Goal: Task Accomplishment & Management: Manage account settings

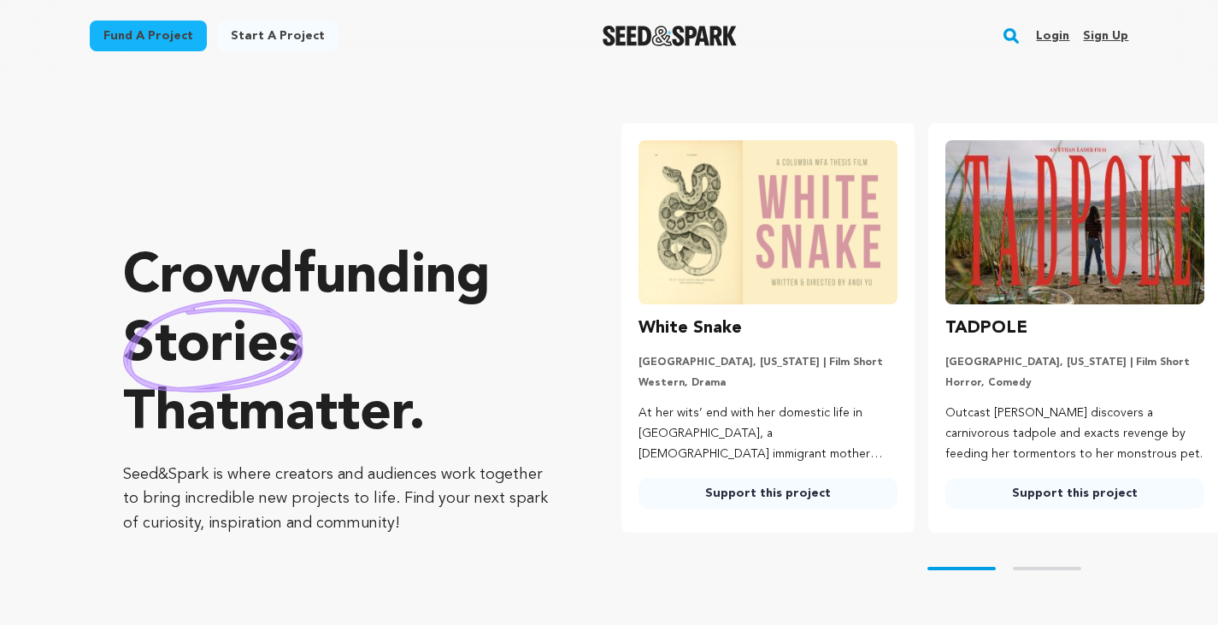
click at [1061, 30] on link "Login" at bounding box center [1052, 35] width 33 height 27
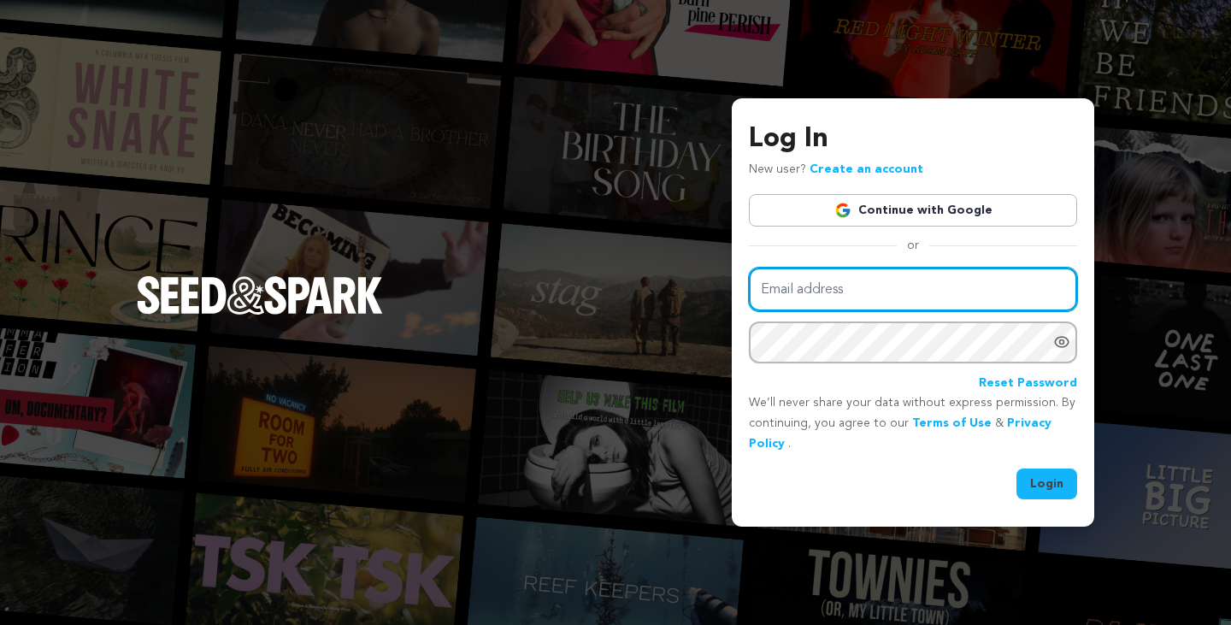
click at [834, 298] on input "Email address" at bounding box center [913, 290] width 328 height 44
drag, startPoint x: 738, startPoint y: 274, endPoint x: 663, endPoint y: 275, distance: 74.4
click at [663, 275] on div "Log In New user? Create an account Continue with Google or Email address info@t…" at bounding box center [615, 312] width 1231 height 625
paste input "flygirlstheseries.co"
type input "info@flygirlstheseries.com"
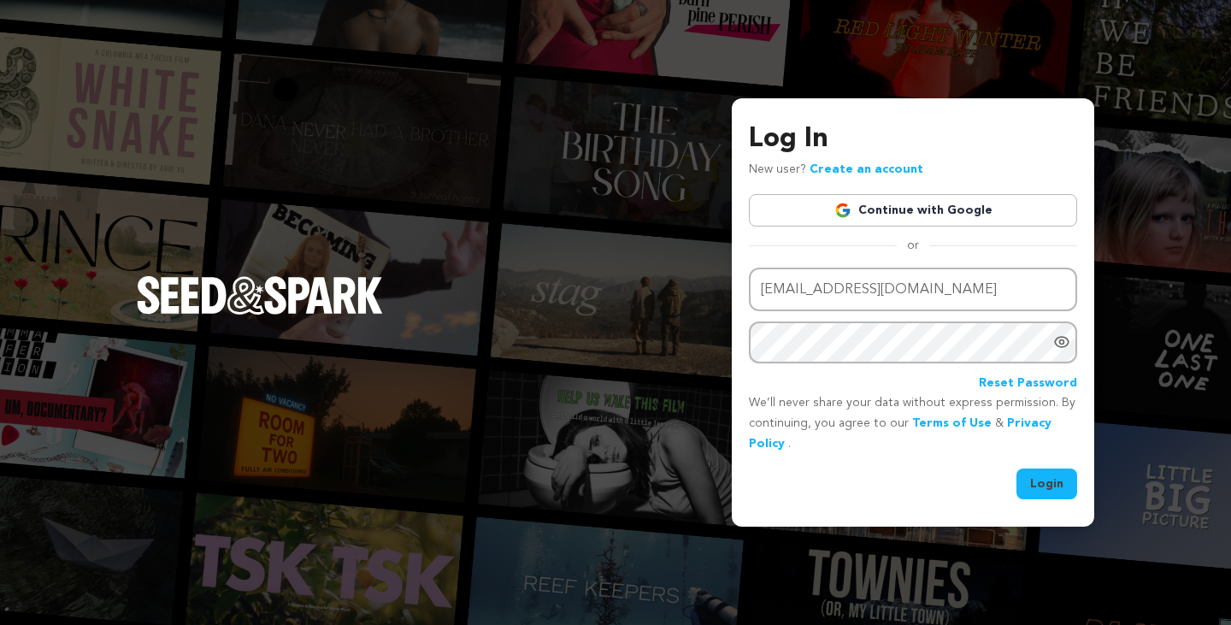
click at [1034, 488] on button "Login" at bounding box center [1047, 484] width 61 height 31
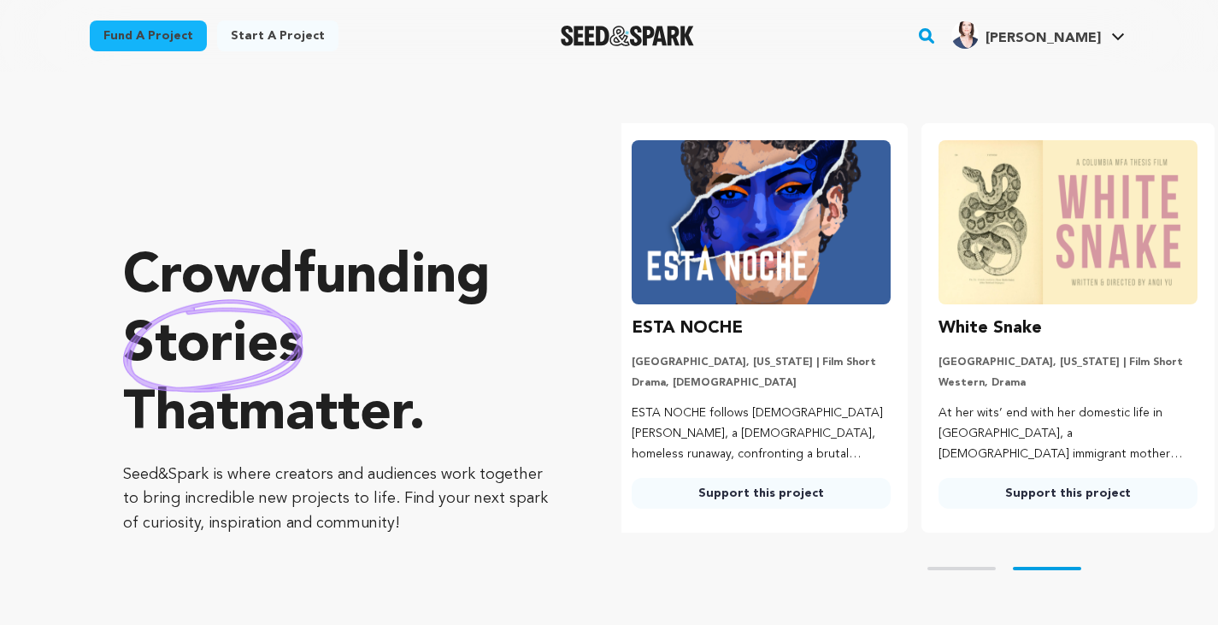
scroll to position [0, 321]
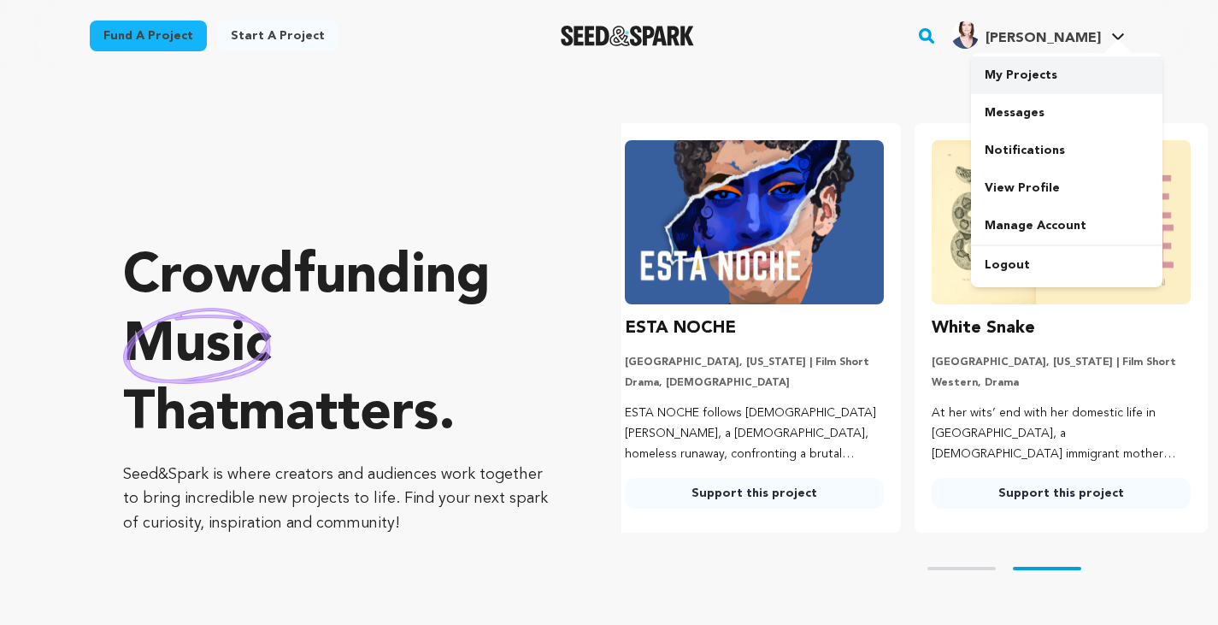
click at [1034, 89] on link "My Projects" at bounding box center [1067, 75] width 192 height 38
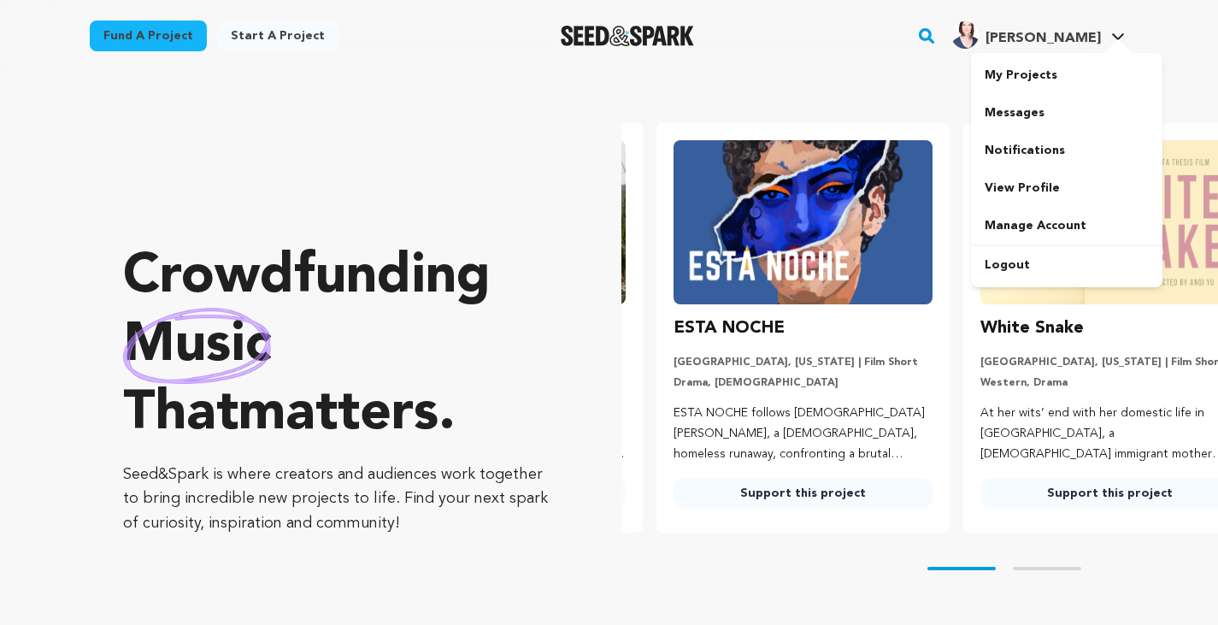
scroll to position [0, 62]
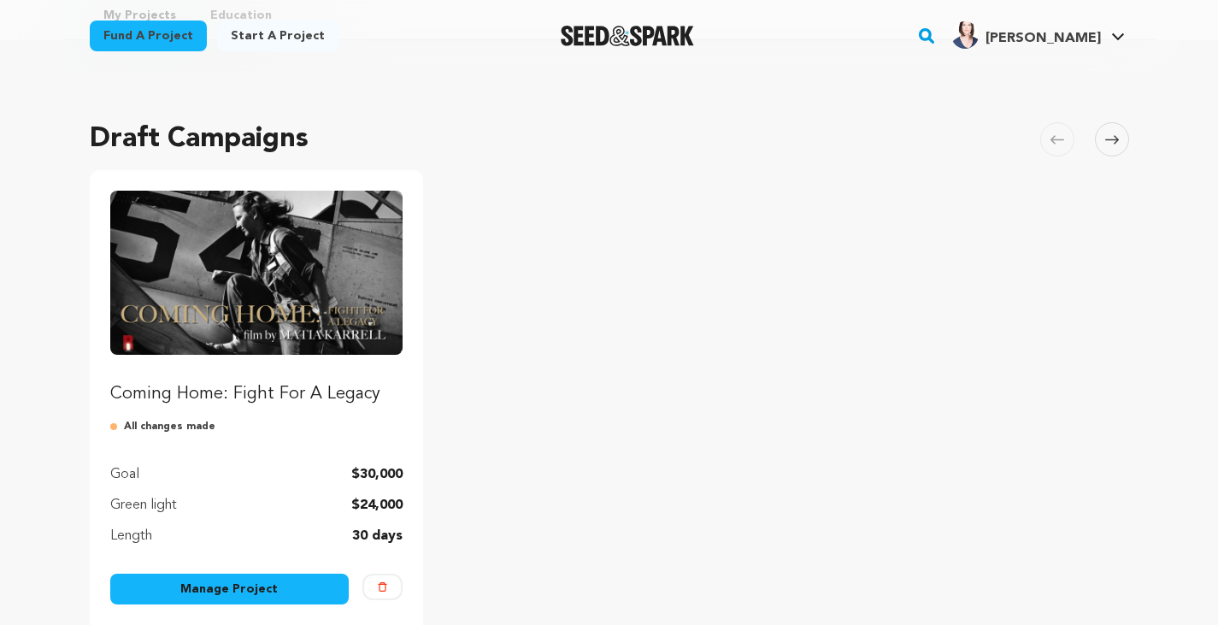
scroll to position [171, 0]
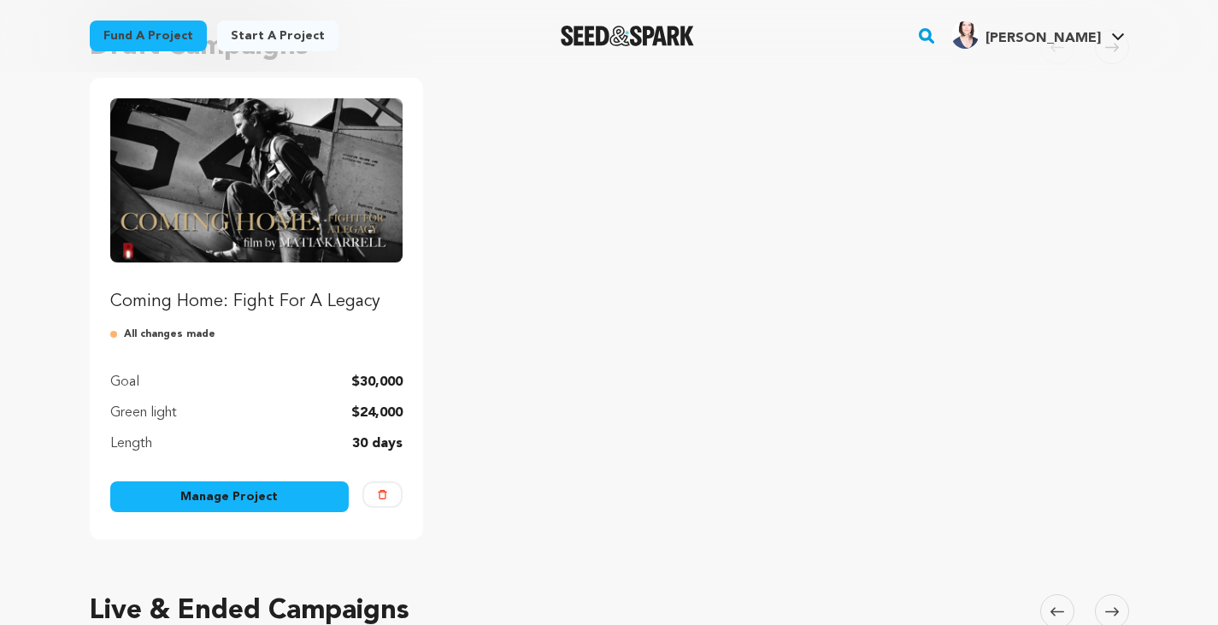
click at [272, 491] on link "Manage Project" at bounding box center [229, 496] width 239 height 31
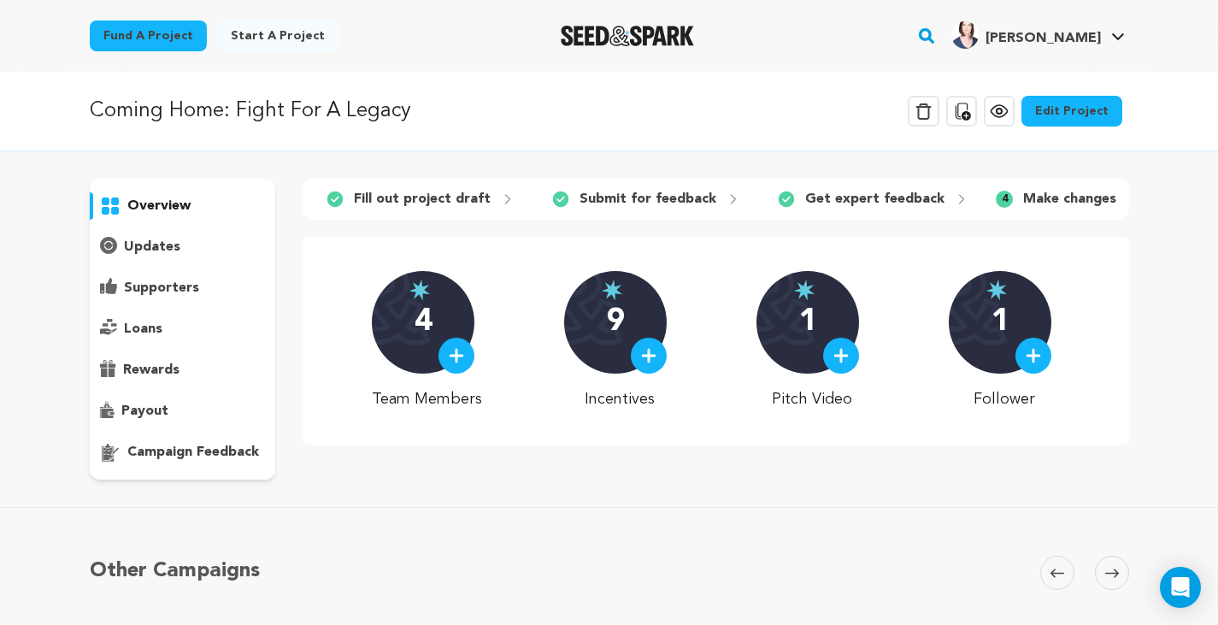
click at [171, 252] on p "updates" at bounding box center [152, 247] width 56 height 21
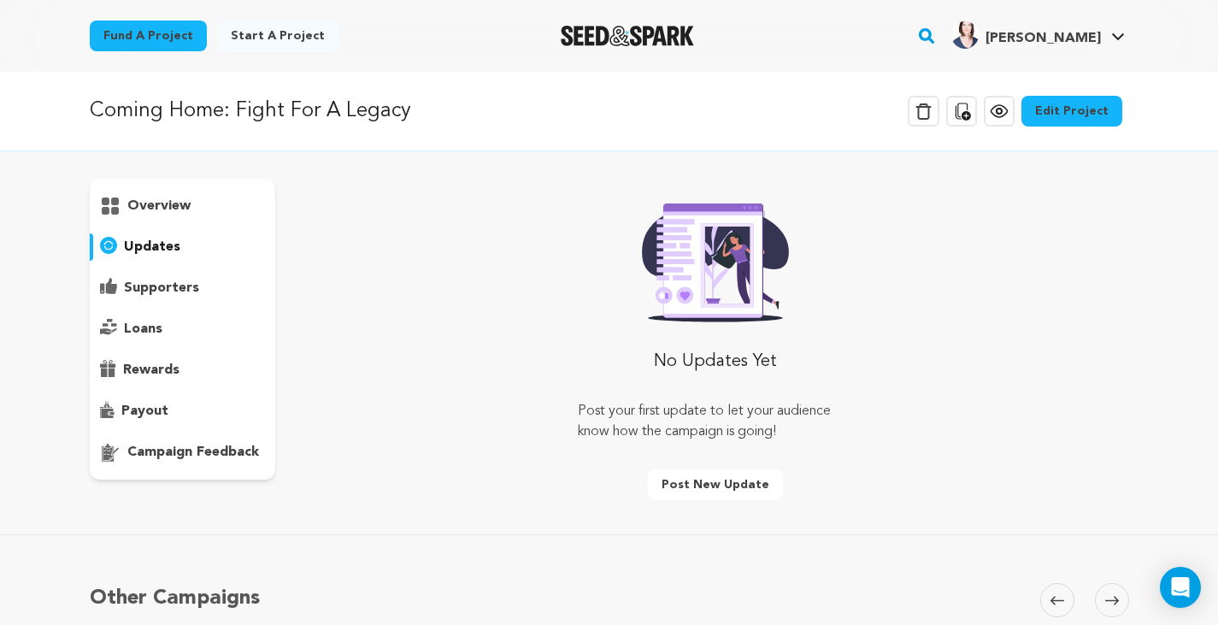
click at [164, 298] on p "supporters" at bounding box center [161, 288] width 75 height 21
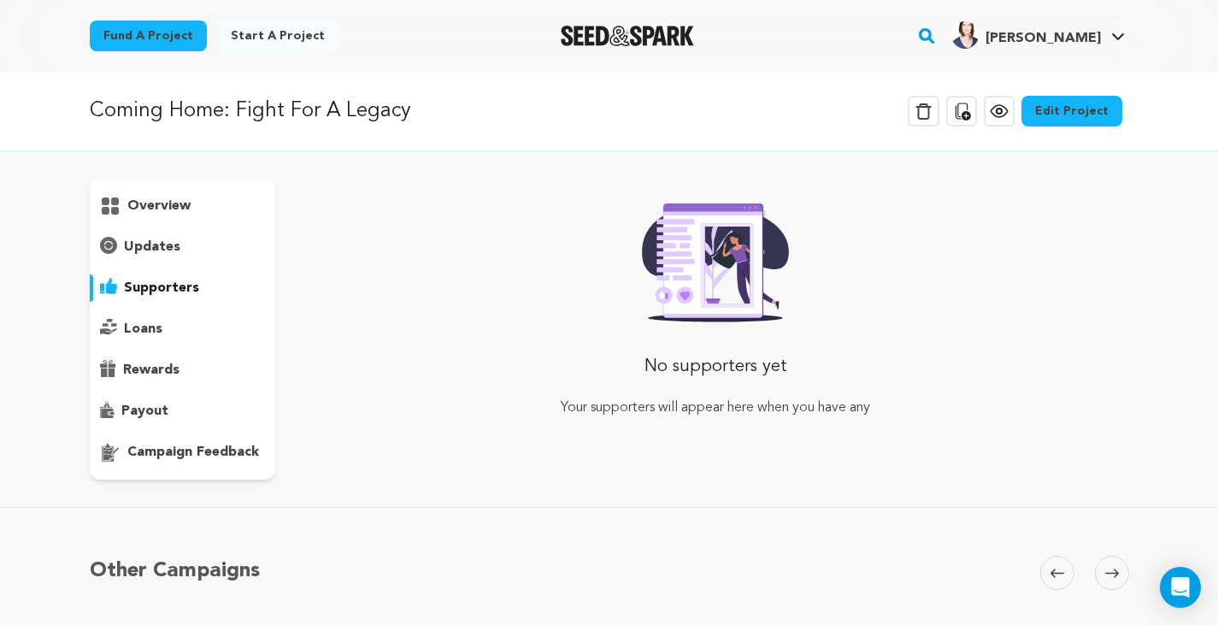
click at [159, 326] on p "loans" at bounding box center [143, 329] width 38 height 21
click at [153, 368] on p "rewards" at bounding box center [151, 370] width 56 height 21
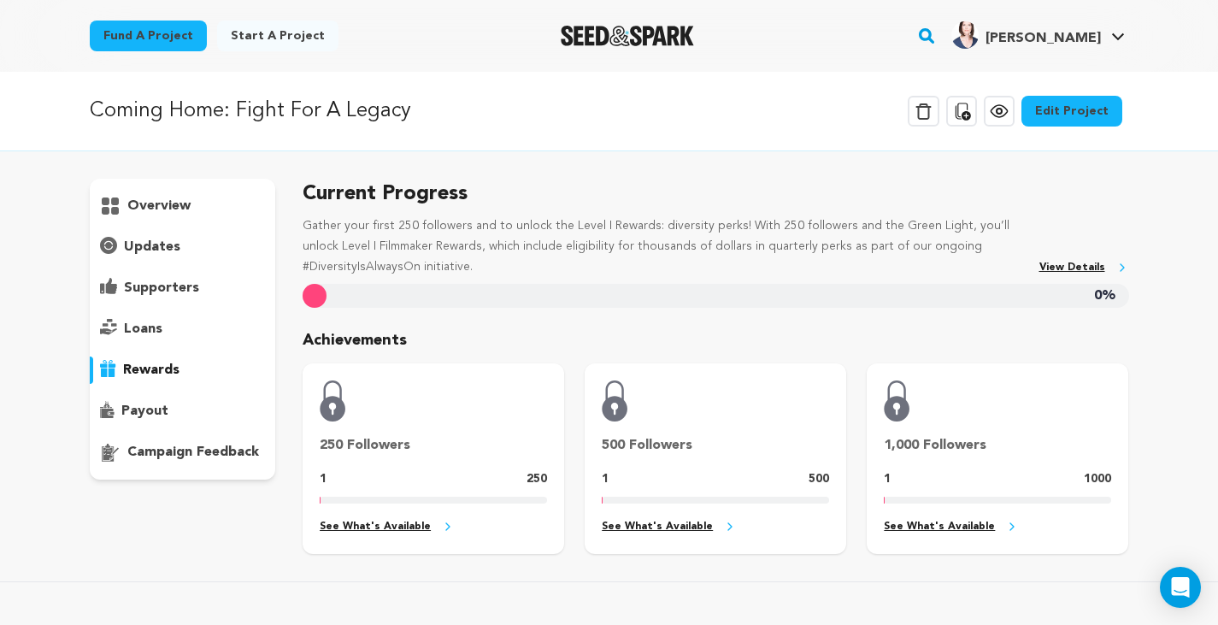
click at [149, 405] on p "payout" at bounding box center [144, 411] width 47 height 21
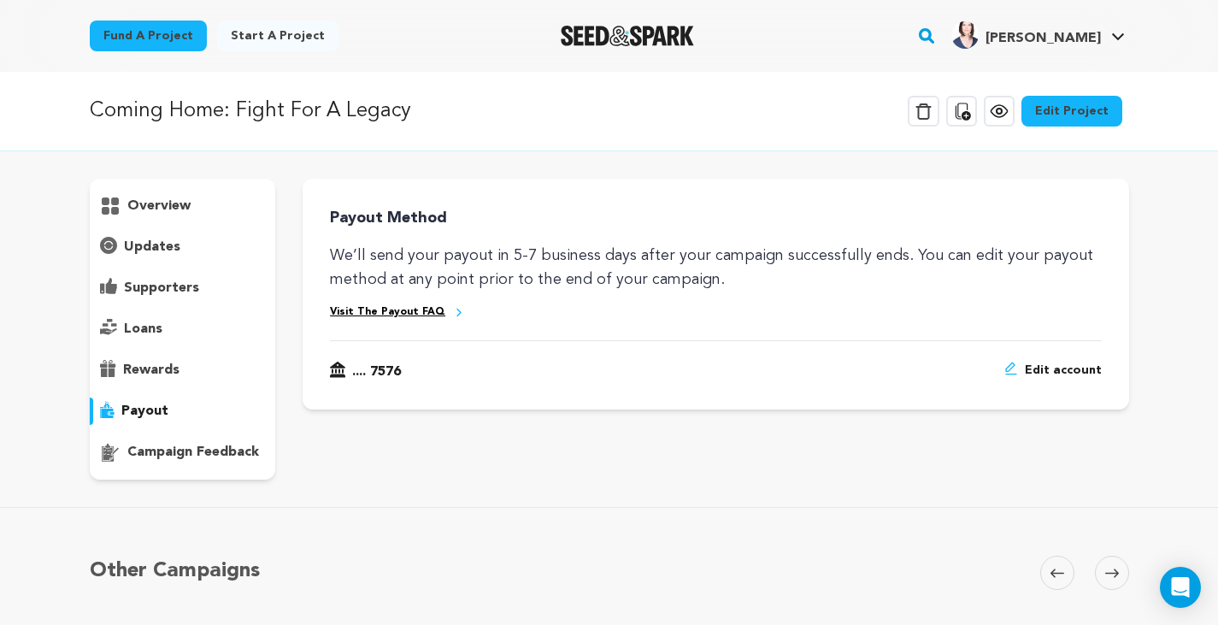
click at [180, 448] on p "campaign feedback" at bounding box center [193, 452] width 132 height 21
